Goal: Transaction & Acquisition: Purchase product/service

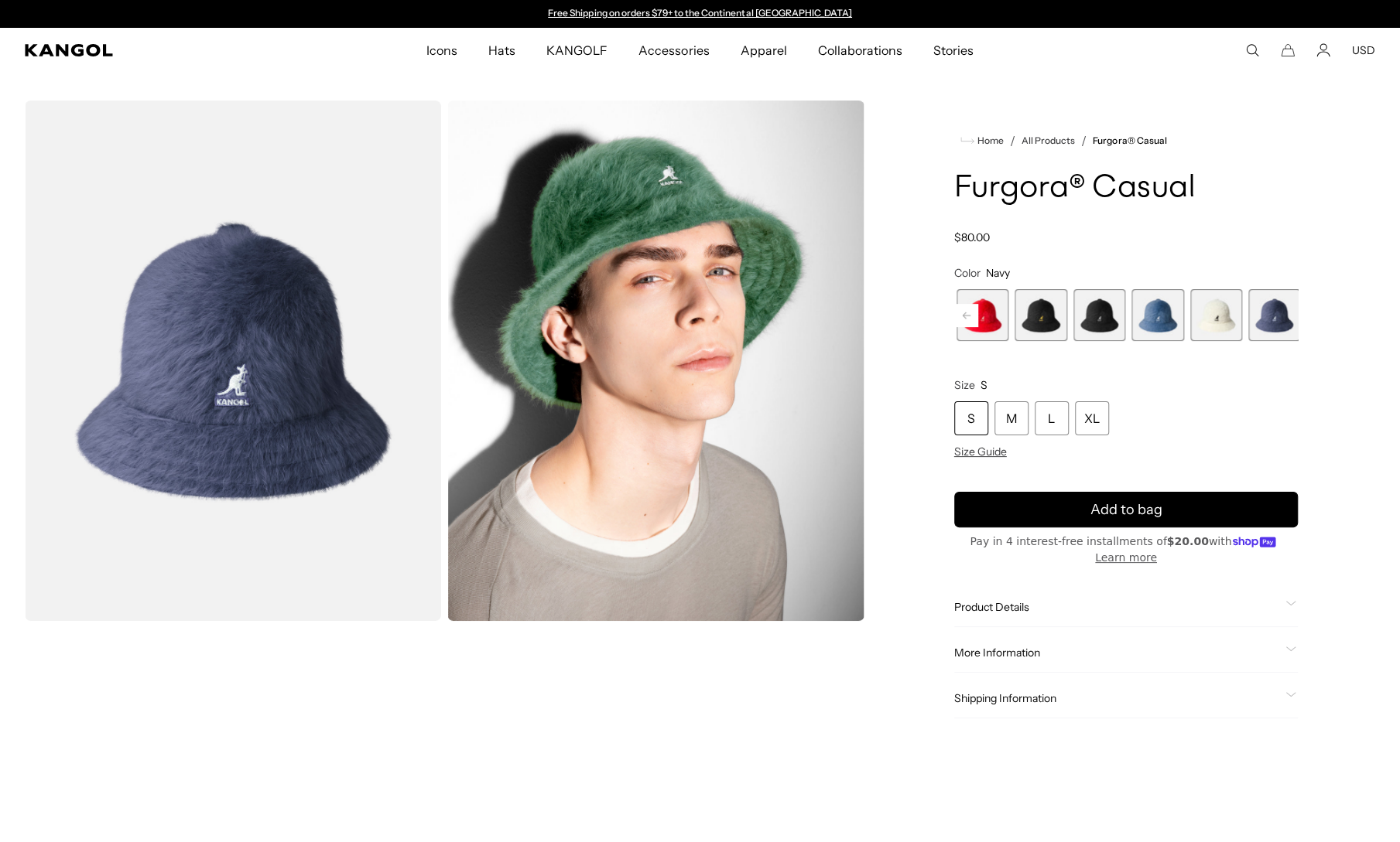
click at [994, 622] on div "Product Details The furry Furgora Casual combines our iconic Furgorafabric and …" at bounding box center [1127, 607] width 344 height 39
click at [994, 614] on span "Product Details" at bounding box center [1117, 607] width 325 height 14
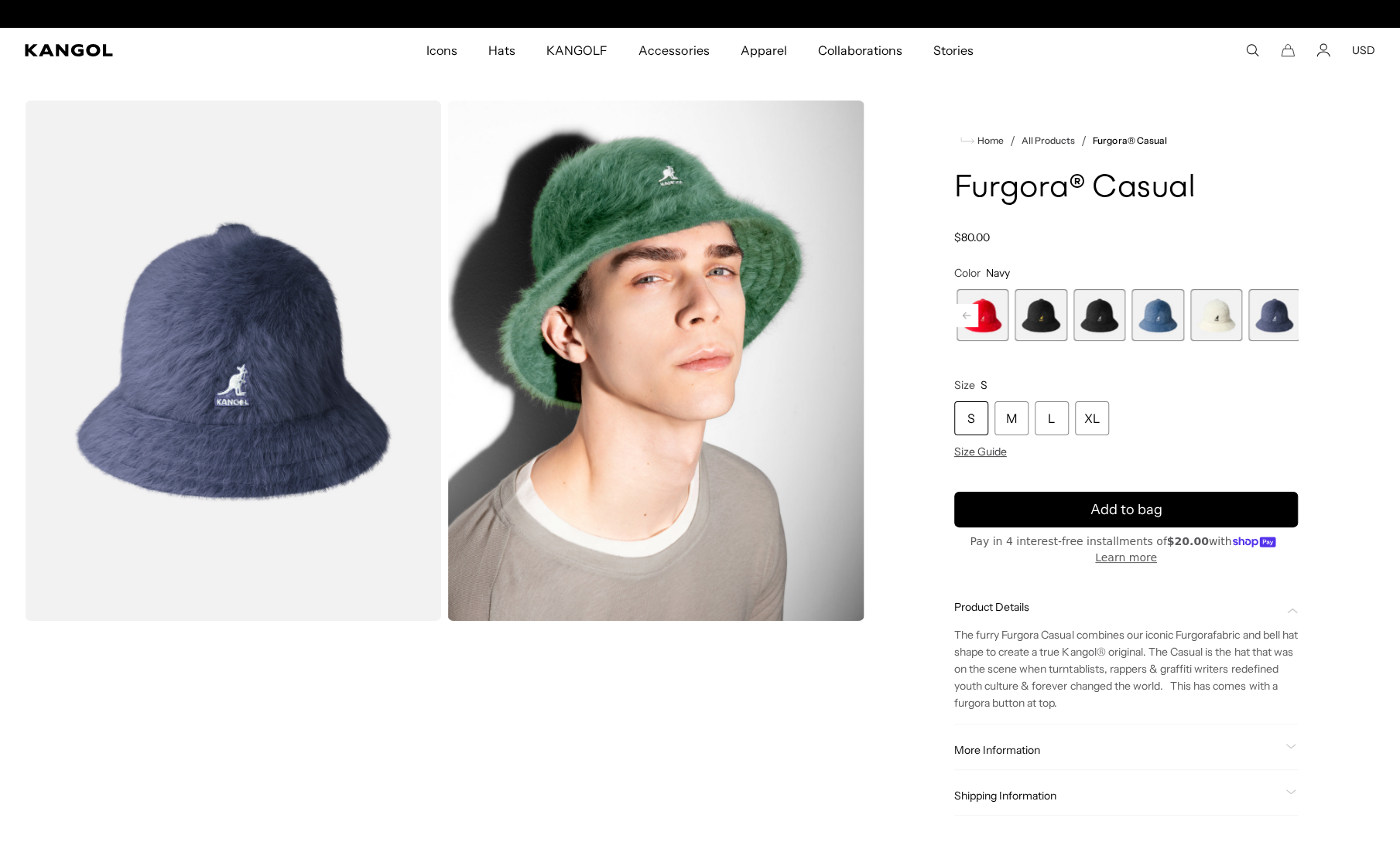
scroll to position [0, 358]
click at [994, 614] on span "Product Details" at bounding box center [1117, 607] width 325 height 14
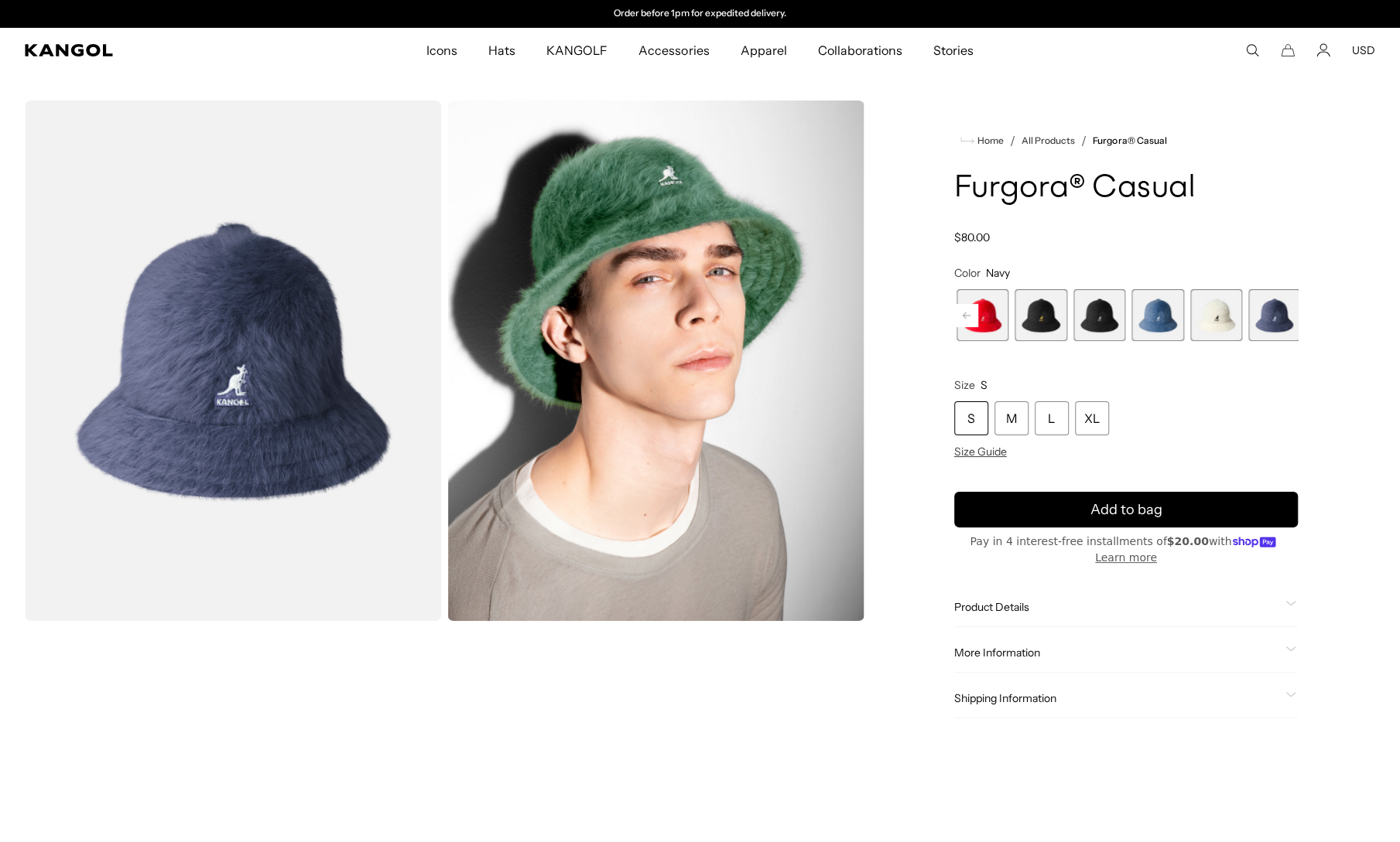
click at [996, 673] on div "More Information Style ID K3017ST Shape Bucket Fabrication Furgora Material 45%…" at bounding box center [1127, 653] width 344 height 39
click at [996, 660] on span "More Information" at bounding box center [1117, 653] width 325 height 14
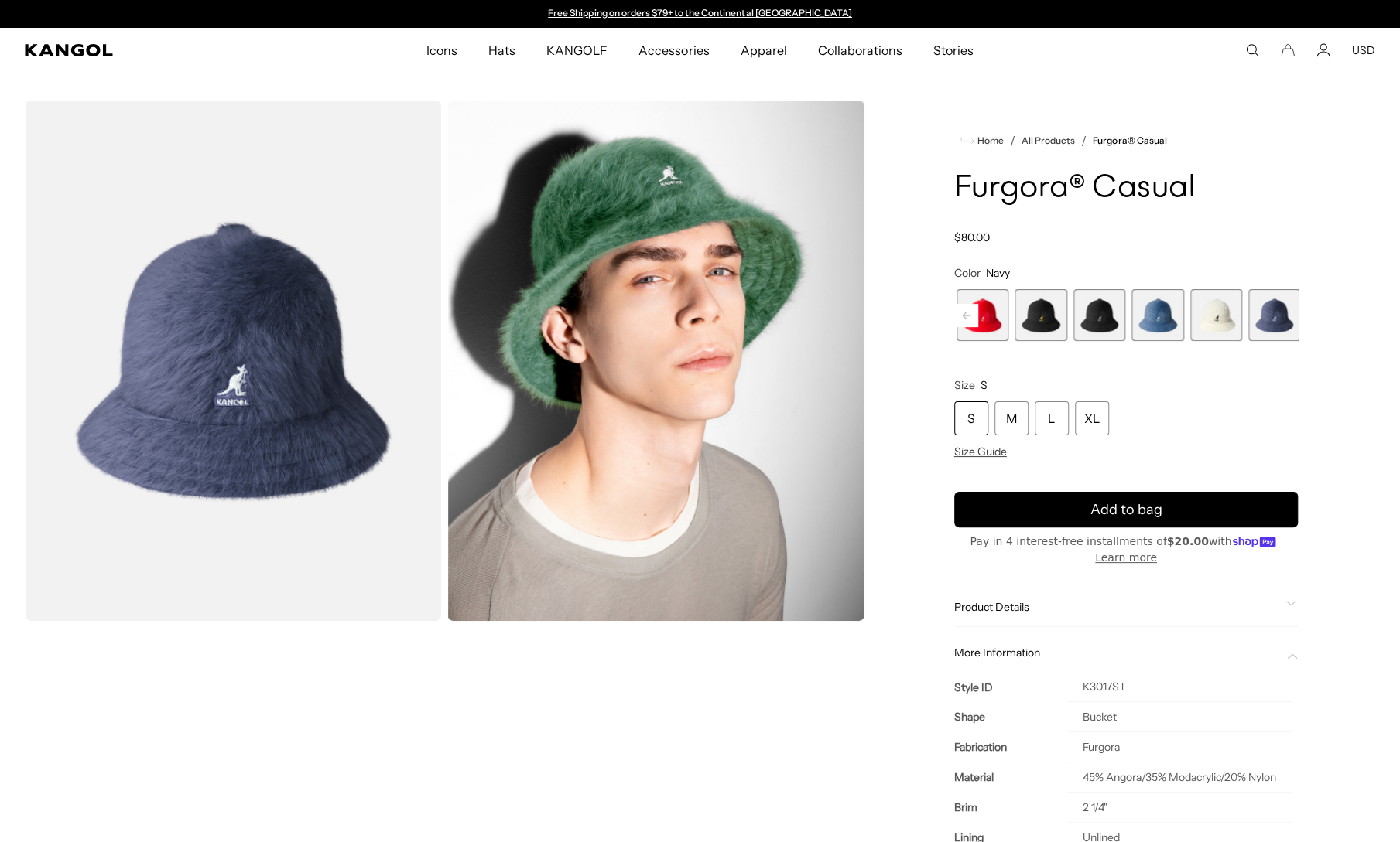
click at [996, 660] on span "More Information" at bounding box center [1117, 653] width 325 height 14
click at [996, 706] on span "Shipping Information" at bounding box center [1117, 699] width 325 height 14
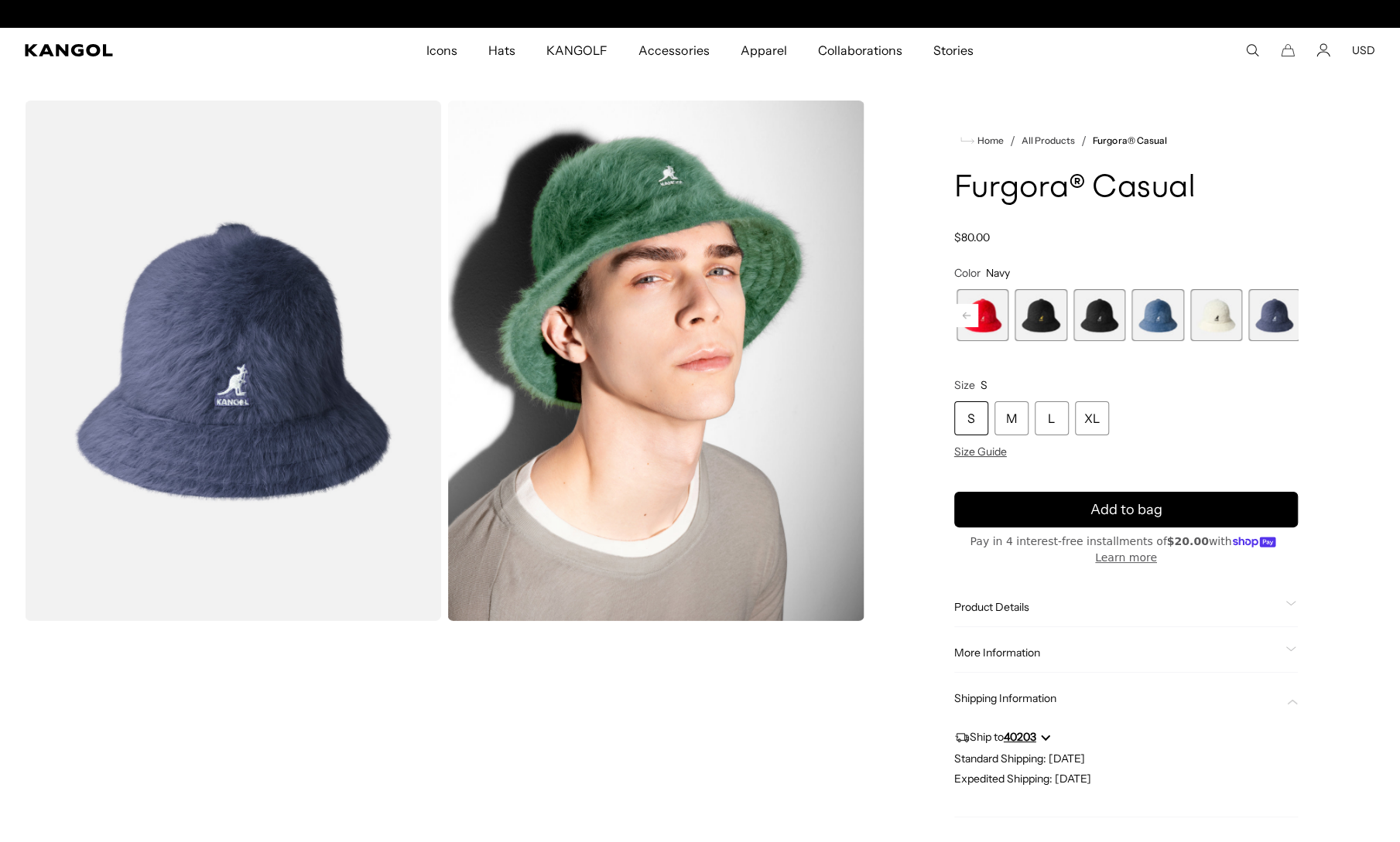
scroll to position [0, 358]
drag, startPoint x: 1145, startPoint y: 111, endPoint x: 1208, endPoint y: 523, distance: 416.8
click at [1217, 529] on div "Home / All Products / Furgora® Casual Furgora® Casual Regular price $80.00 Regu…" at bounding box center [1127, 474] width 499 height 748
click at [1173, 435] on div "S M L XL" at bounding box center [1127, 418] width 344 height 34
click at [1176, 393] on legend "Size S" at bounding box center [1127, 385] width 344 height 14
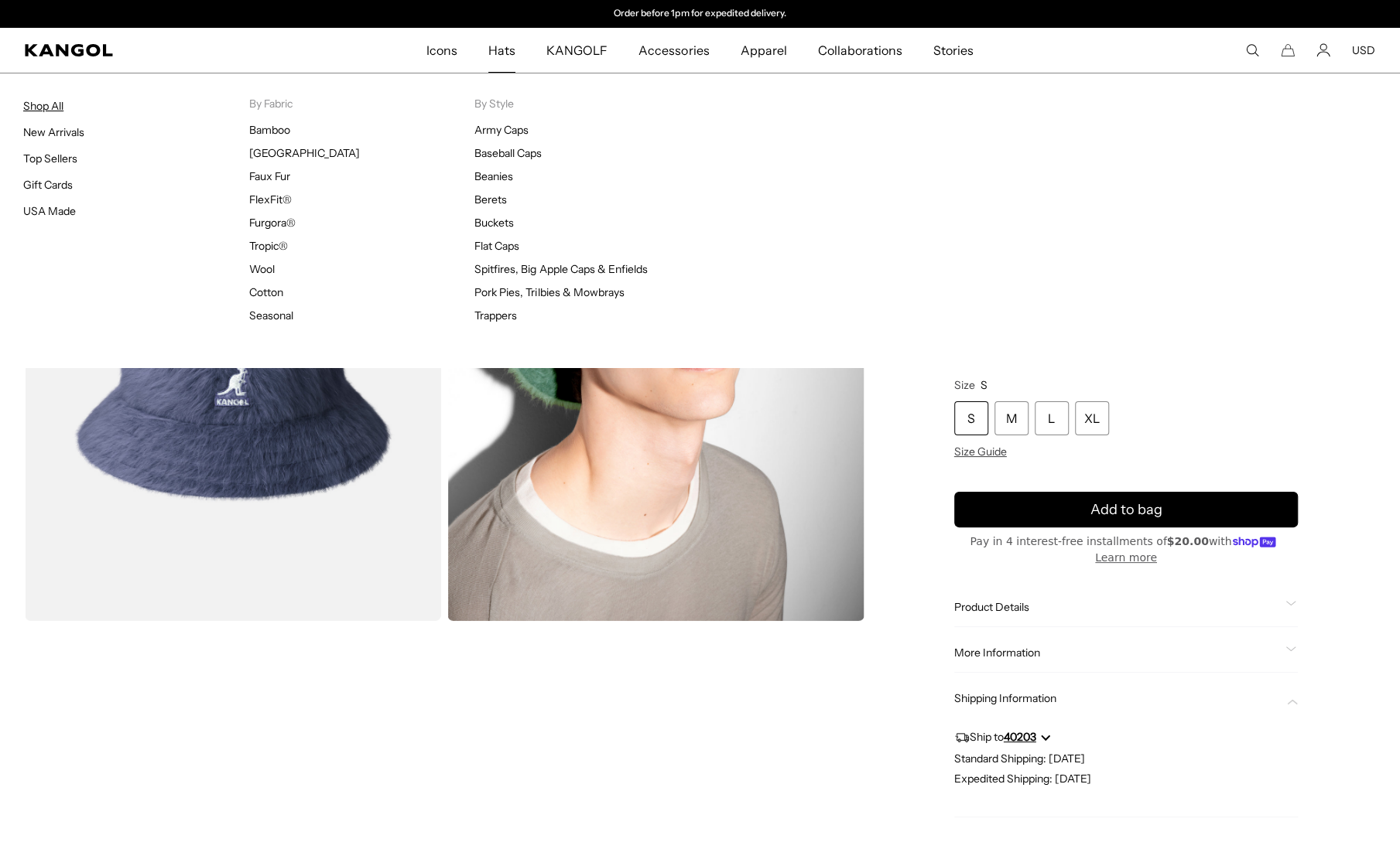
click at [52, 109] on link "Shop All" at bounding box center [43, 106] width 40 height 14
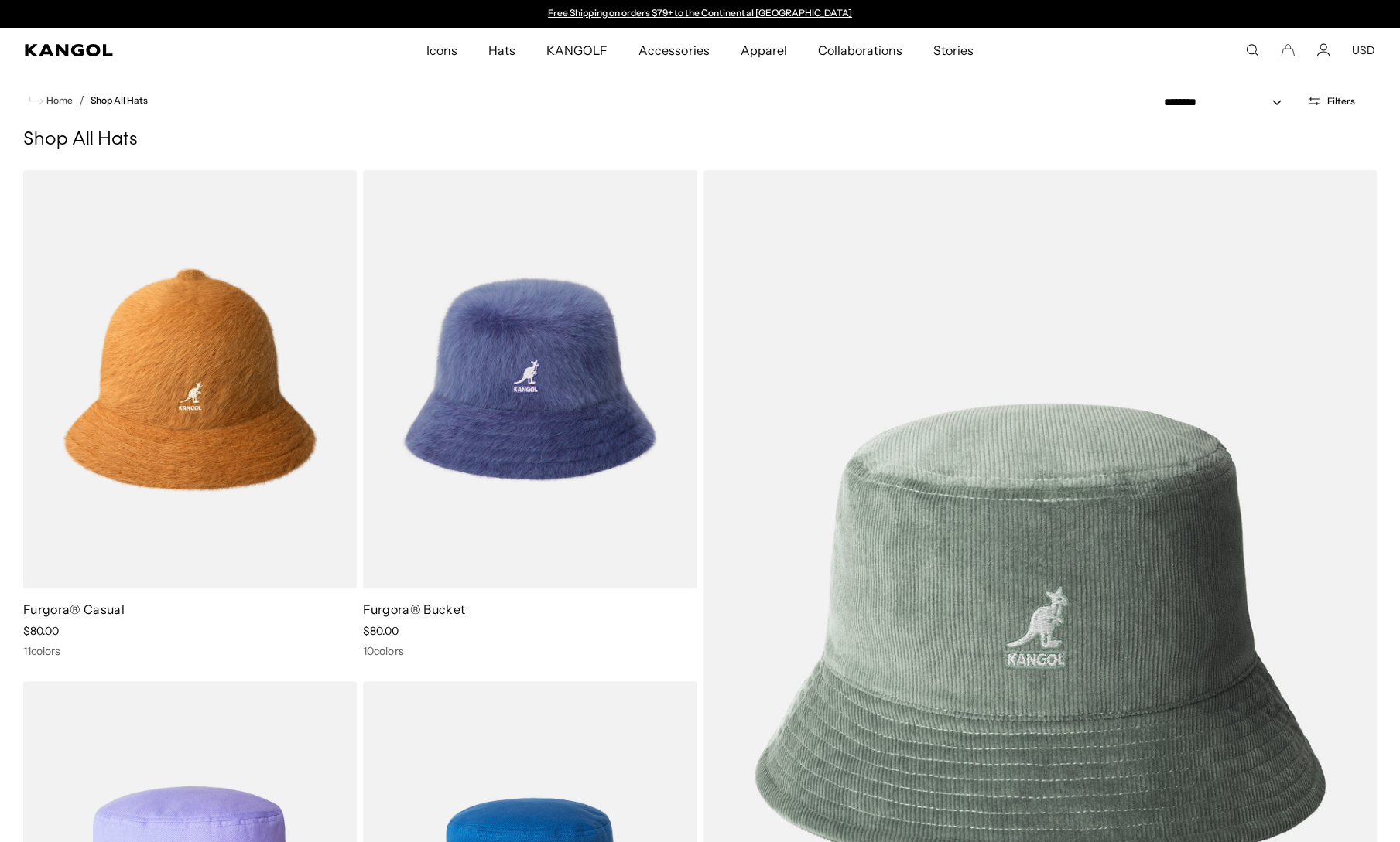
click at [703, 139] on h1 "Shop All Hats" at bounding box center [700, 140] width 1354 height 23
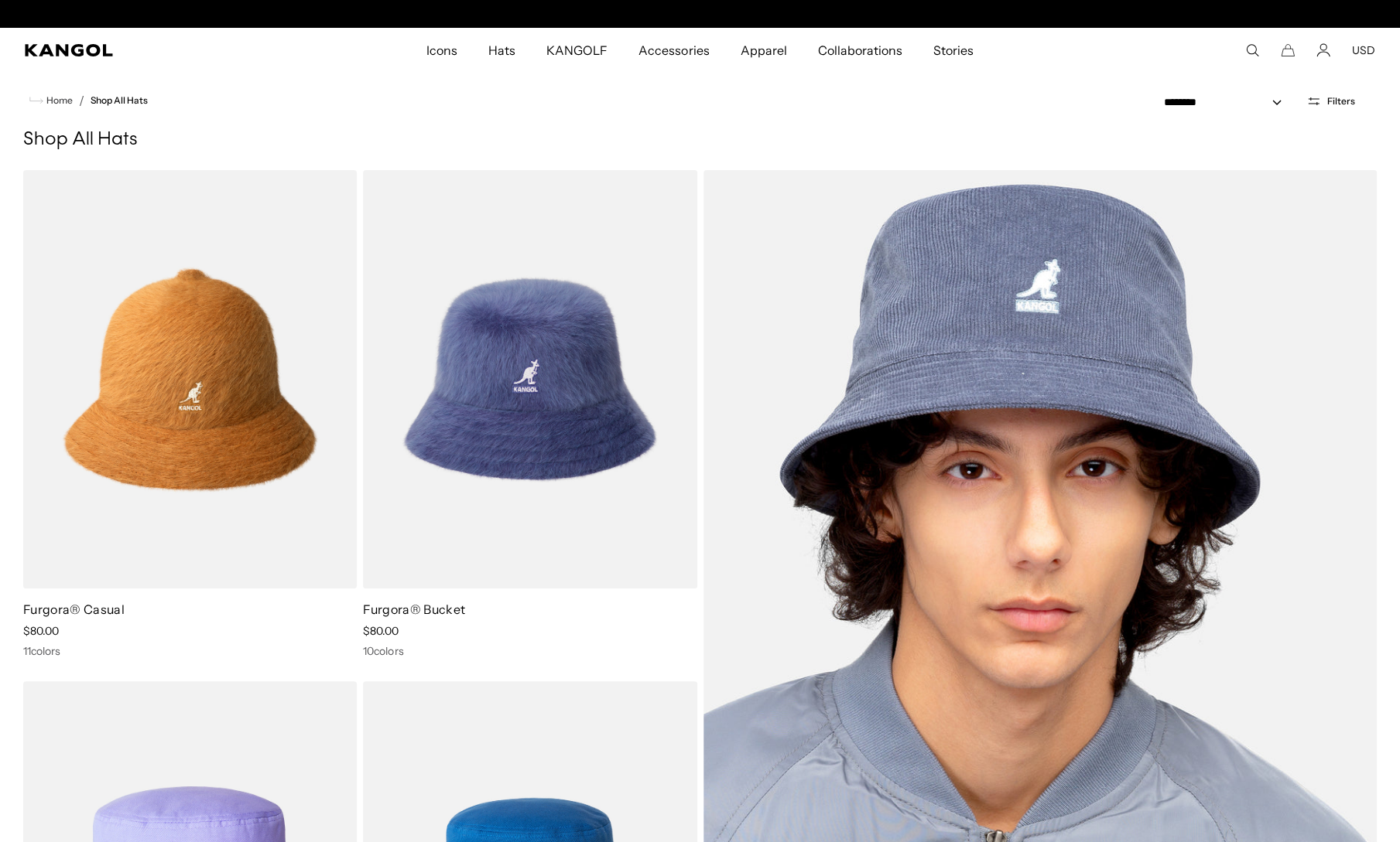
scroll to position [0, 358]
